Goal: Transaction & Acquisition: Subscribe to service/newsletter

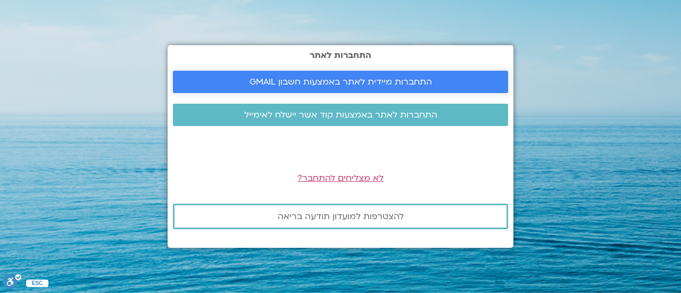
click at [348, 83] on span "התחברות מיידית לאתר באמצעות חשבון GMAIL" at bounding box center [341, 82] width 183 height 10
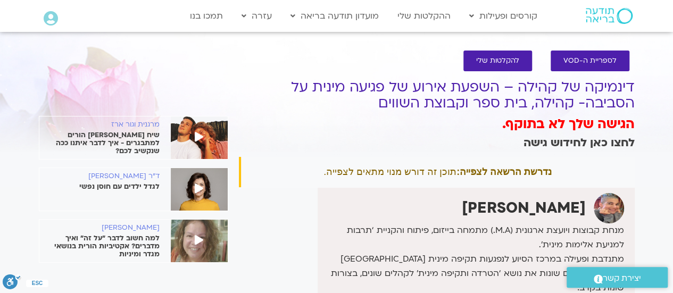
click at [555, 143] on link "לחצו כאן לחידוש גישה" at bounding box center [579, 142] width 111 height 15
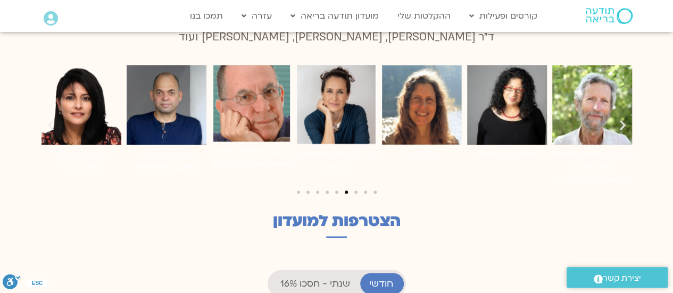
scroll to position [852, 0]
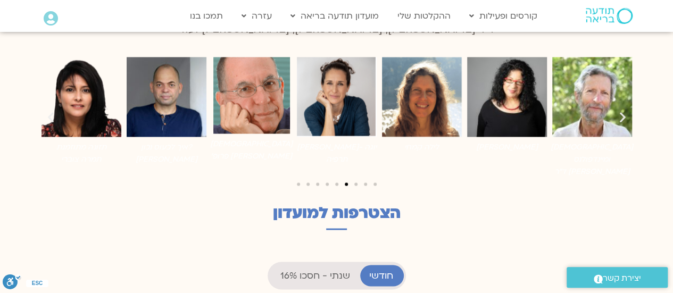
click at [619, 111] on icon "שקופית הבאה" at bounding box center [622, 117] width 13 height 13
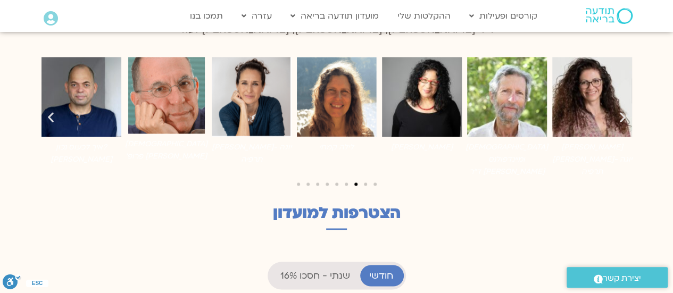
click at [619, 111] on icon "שקופית הבאה" at bounding box center [622, 117] width 13 height 13
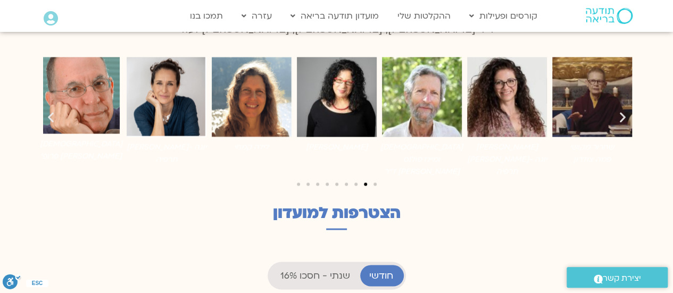
click at [619, 111] on icon "שקופית הבאה" at bounding box center [622, 117] width 13 height 13
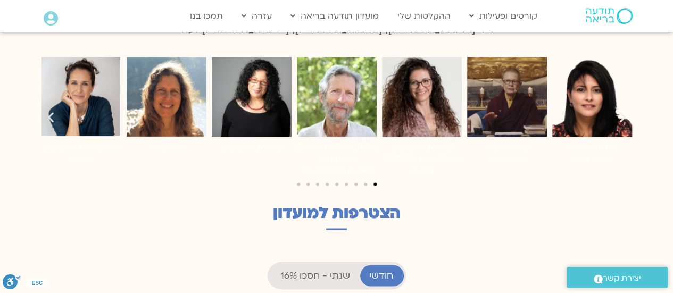
click at [619, 111] on icon "שקופית הבאה" at bounding box center [622, 117] width 13 height 13
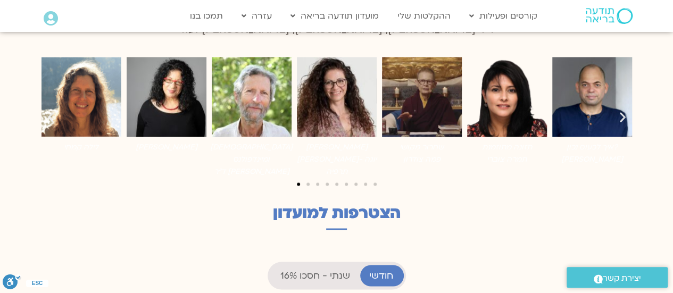
click at [619, 111] on icon "שקופית הבאה" at bounding box center [622, 117] width 13 height 13
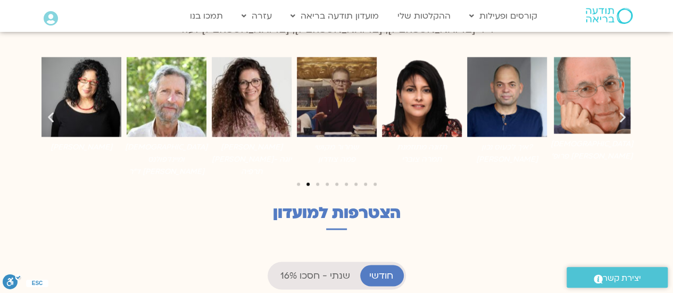
click at [661, 95] on section "פגשו את המורים שלכם הצטרפו למיכל [PERSON_NAME], מייסדת תודעה בריאה ולמורים המבי…" at bounding box center [336, 92] width 673 height 291
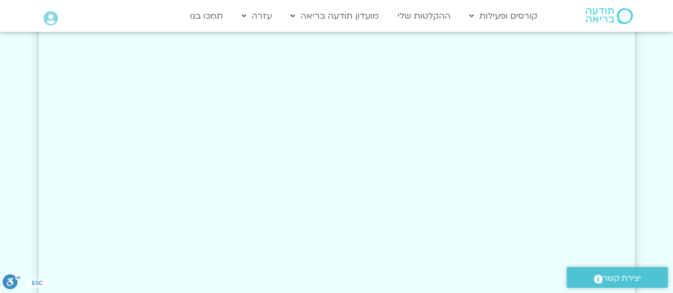
scroll to position [2129, 0]
